Goal: Use online tool/utility: Utilize a website feature to perform a specific function

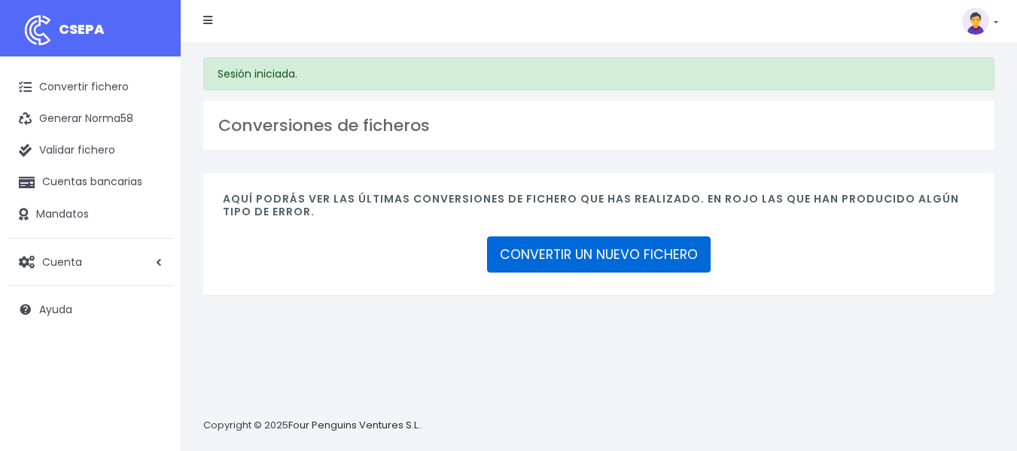
click at [613, 248] on link "CONVERTIR UN NUEVO FICHERO" at bounding box center [599, 254] width 224 height 36
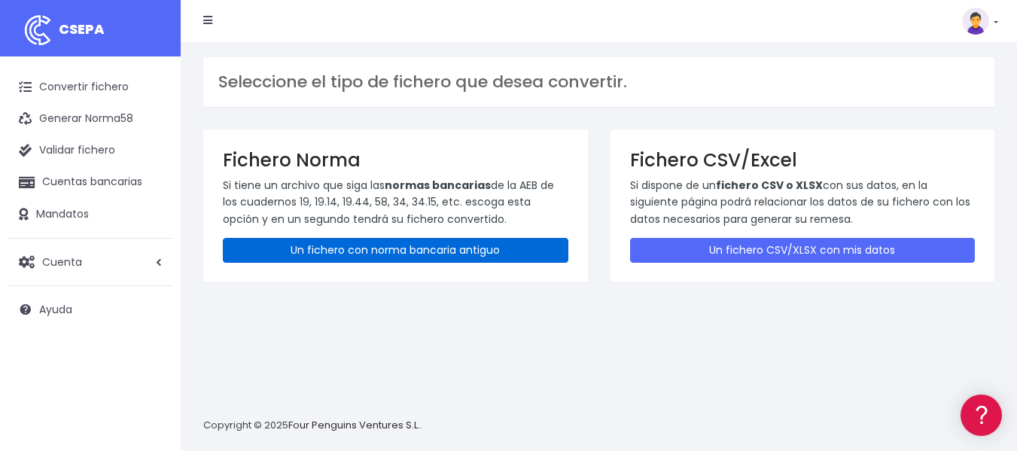
click at [485, 250] on link "Un fichero con norma bancaria antiguo" at bounding box center [396, 250] width 346 height 25
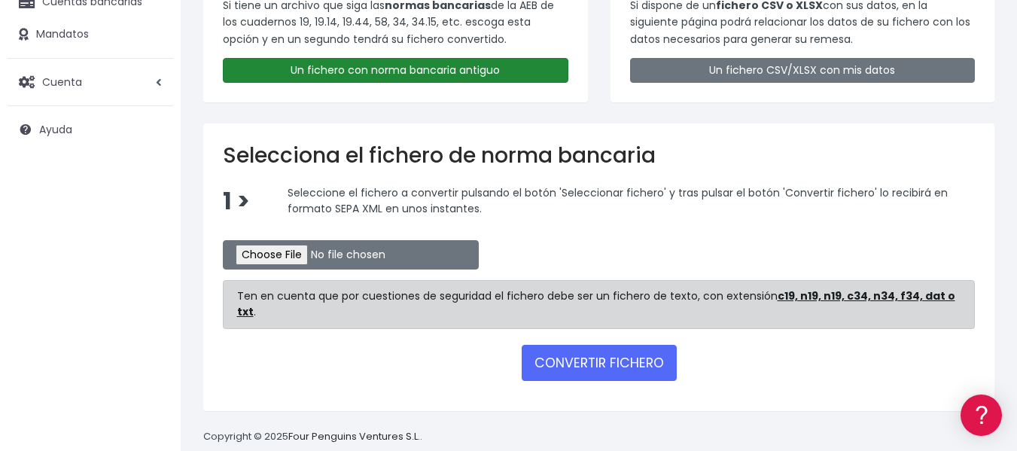
scroll to position [190, 0]
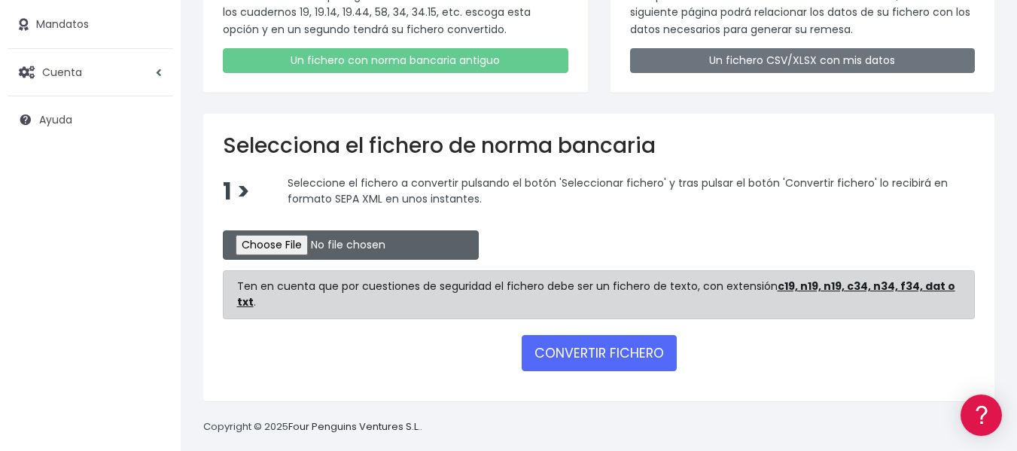
click at [303, 246] on input "file" at bounding box center [351, 244] width 256 height 29
type input "C:\fakepath\SEPA_N34- OP- 25003.txt"
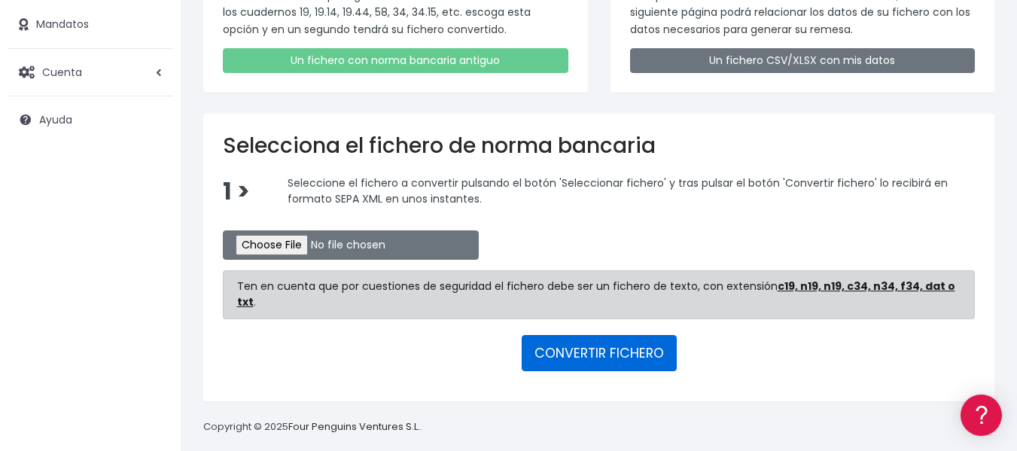
click at [599, 335] on button "CONVERTIR FICHERO" at bounding box center [599, 353] width 155 height 36
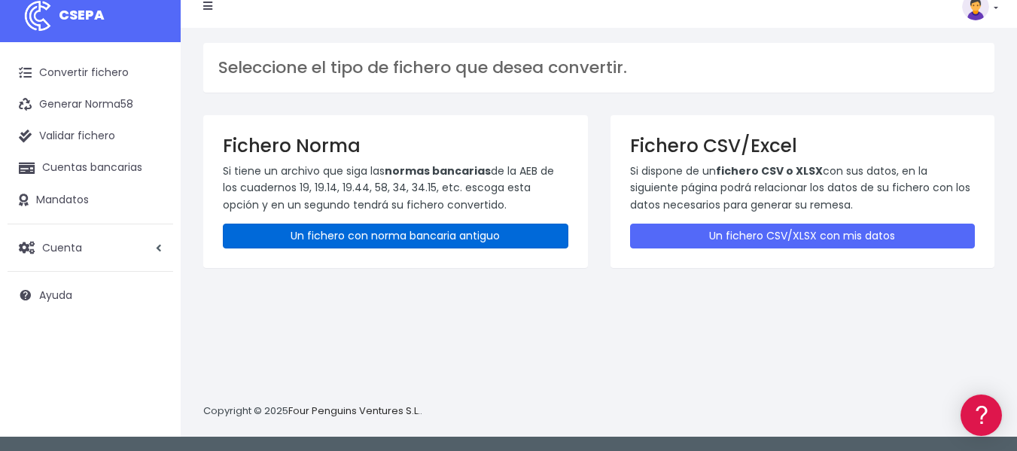
click at [434, 236] on link "Un fichero con norma bancaria antiguo" at bounding box center [396, 236] width 346 height 25
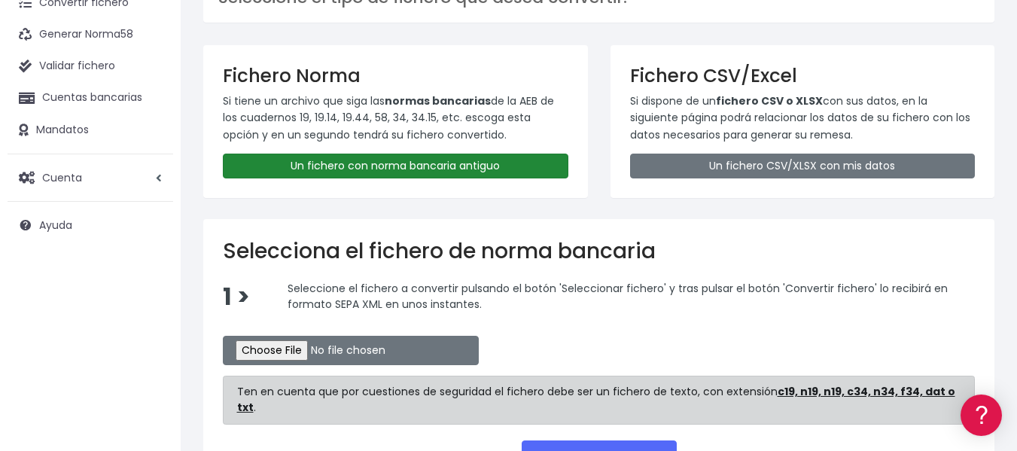
scroll to position [190, 0]
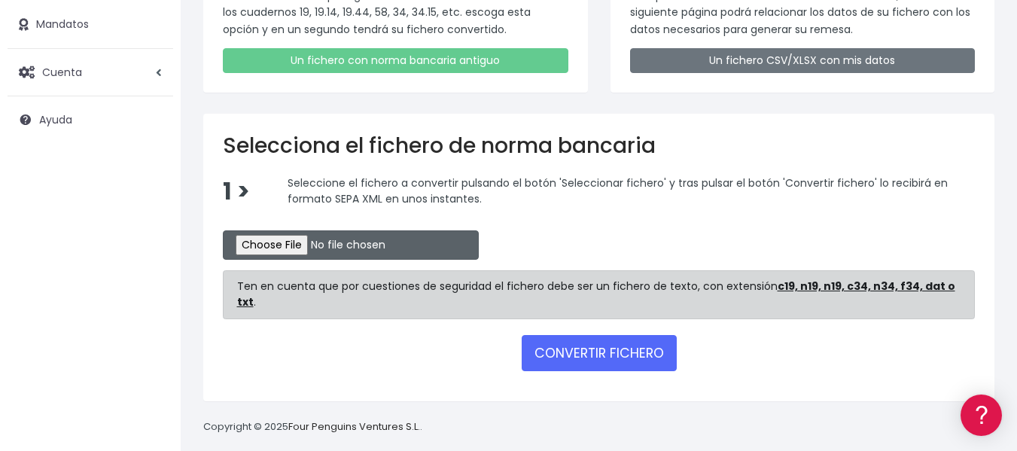
click at [324, 246] on input "file" at bounding box center [351, 244] width 256 height 29
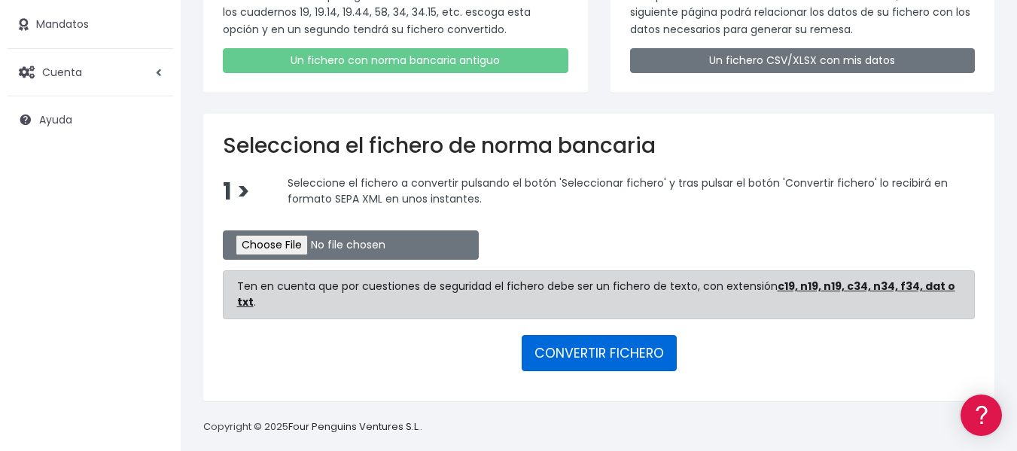
click at [591, 344] on button "CONVERTIR FICHERO" at bounding box center [599, 353] width 155 height 36
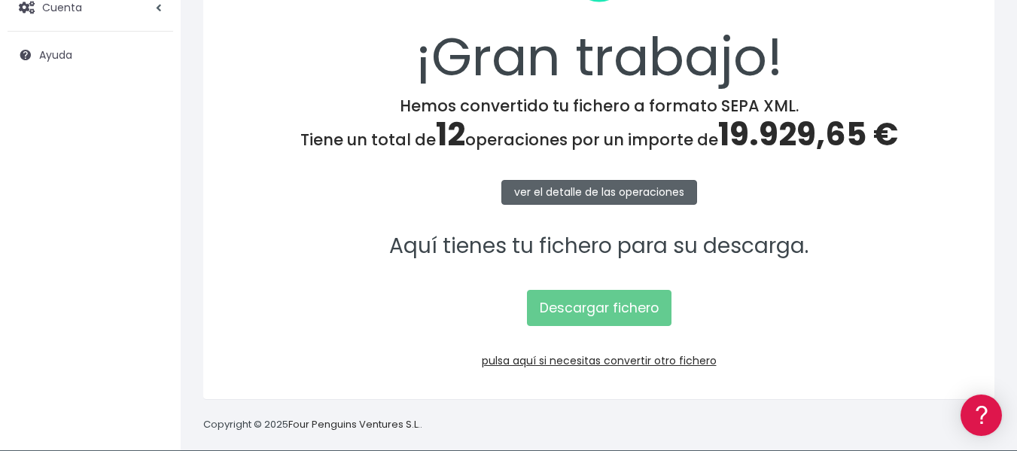
scroll to position [268, 0]
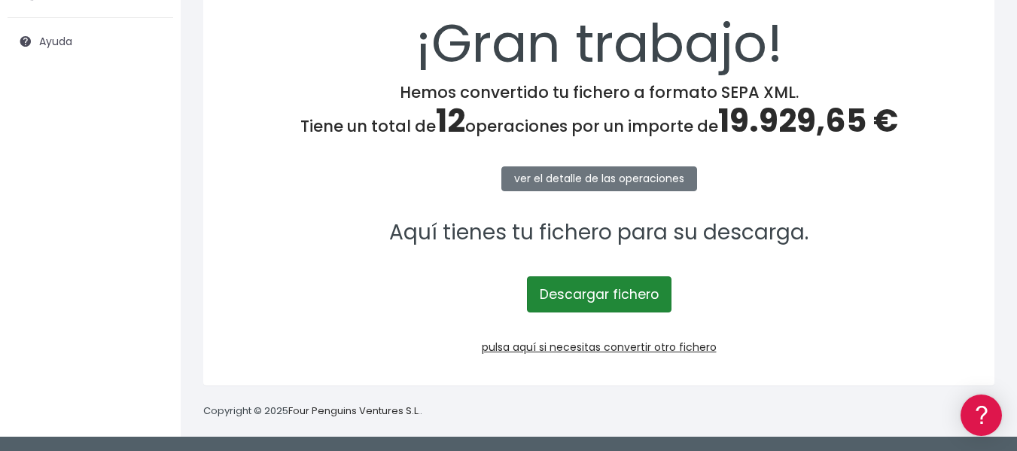
click at [608, 297] on link "Descargar fichero" at bounding box center [599, 294] width 145 height 36
